Goal: Task Accomplishment & Management: Use online tool/utility

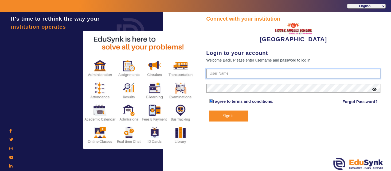
click at [237, 73] on input "text" at bounding box center [293, 74] width 174 height 10
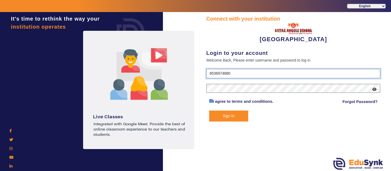
type input "8536974880"
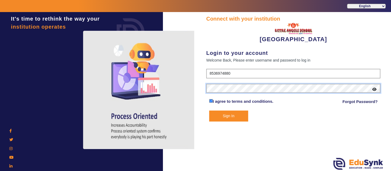
click at [209, 110] on button "Sign In" at bounding box center [228, 115] width 39 height 11
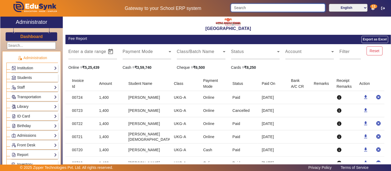
click at [242, 9] on input "Search" at bounding box center [278, 8] width 94 height 8
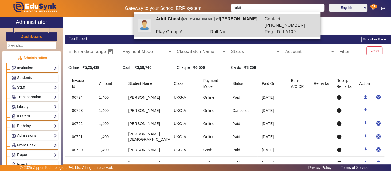
click at [211, 29] on div "Roll No:" at bounding box center [234, 32] width 54 height 6
type input "Arkit Ghosh"
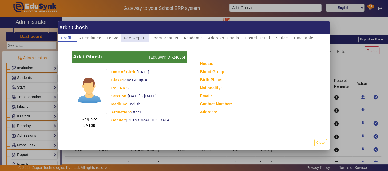
click at [137, 38] on span "Fee Report" at bounding box center [135, 38] width 22 height 4
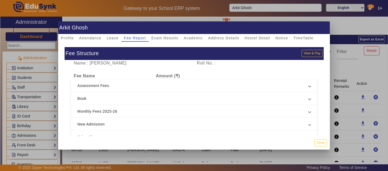
click at [309, 111] on span at bounding box center [310, 111] width 2 height 6
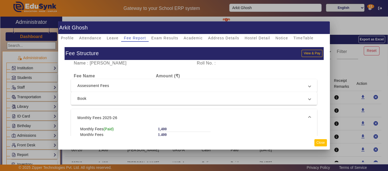
click at [320, 142] on button "Close" at bounding box center [321, 142] width 13 height 7
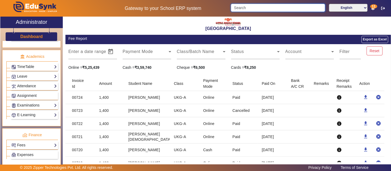
scroll to position [197, 0]
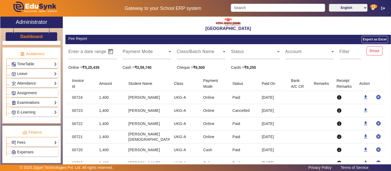
click at [33, 139] on link "Fees" at bounding box center [33, 142] width 45 height 6
click at [27, 166] on link "Fee Audit" at bounding box center [22, 168] width 16 height 4
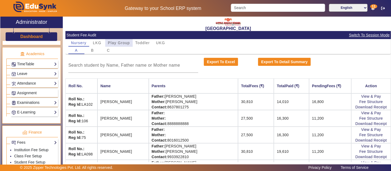
click at [120, 44] on span "Play Group" at bounding box center [119, 43] width 22 height 4
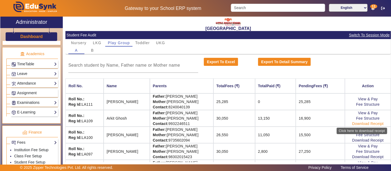
click at [361, 123] on link "Download Receipt" at bounding box center [368, 123] width 32 height 4
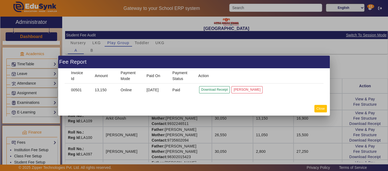
click at [322, 110] on button "Close" at bounding box center [321, 108] width 13 height 7
